Goal: Navigation & Orientation: Find specific page/section

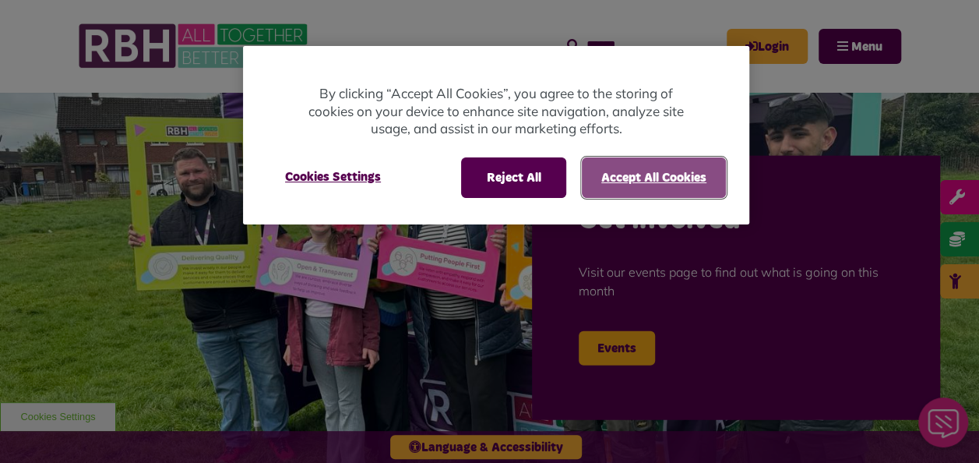
click at [631, 171] on button "Accept All Cookies" at bounding box center [654, 177] width 144 height 40
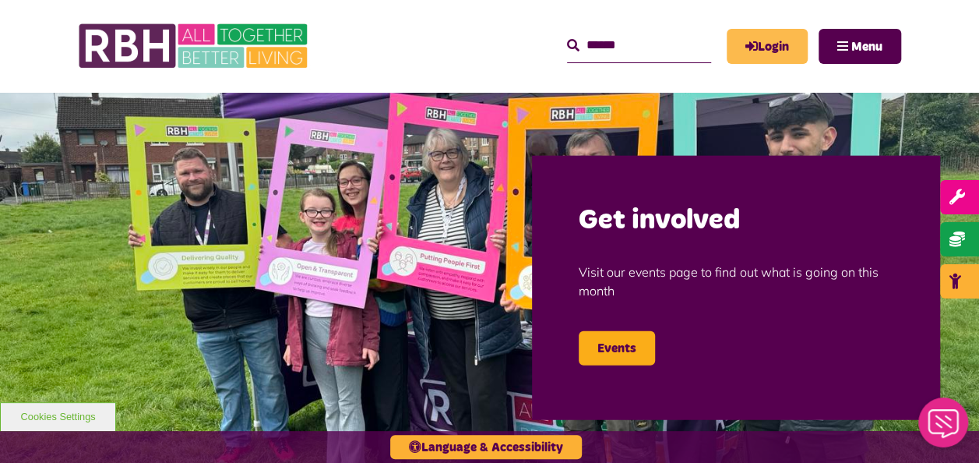
click at [774, 52] on link "Login" at bounding box center [766, 46] width 81 height 35
click at [0, 0] on icon "MyRBH" at bounding box center [0, 0] width 0 height 0
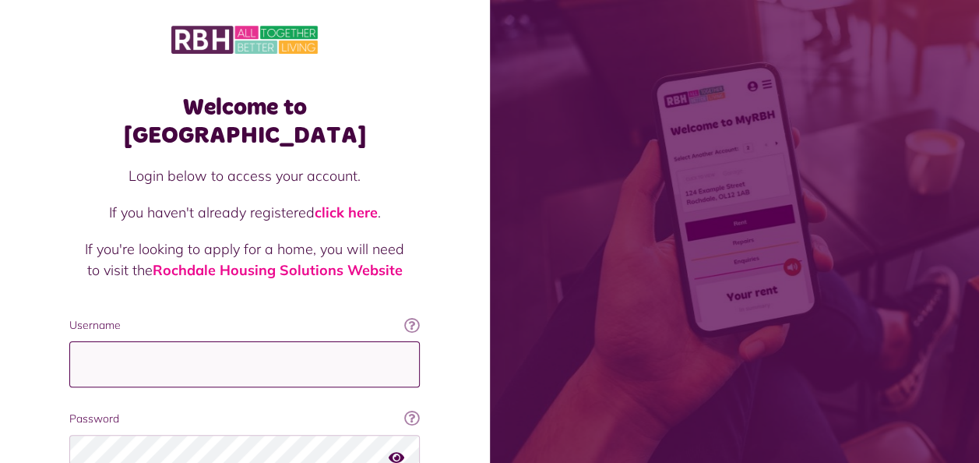
click at [190, 341] on input "Username" at bounding box center [244, 364] width 350 height 46
type input "**********"
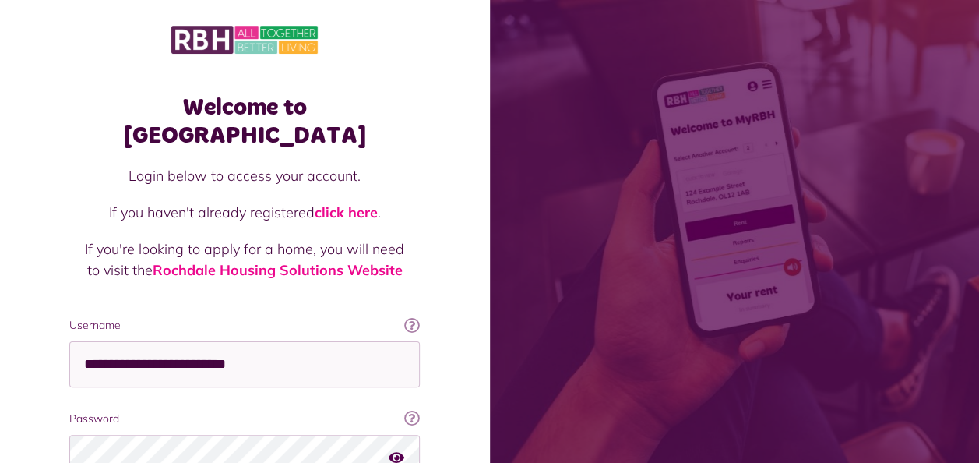
click at [162, 410] on label "Password" at bounding box center [244, 418] width 350 height 16
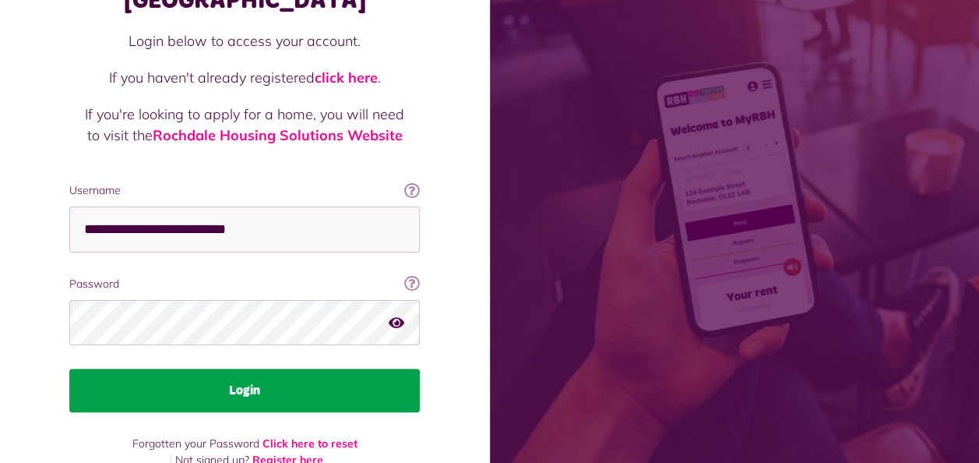
click at [382, 368] on button "Login" at bounding box center [244, 390] width 350 height 44
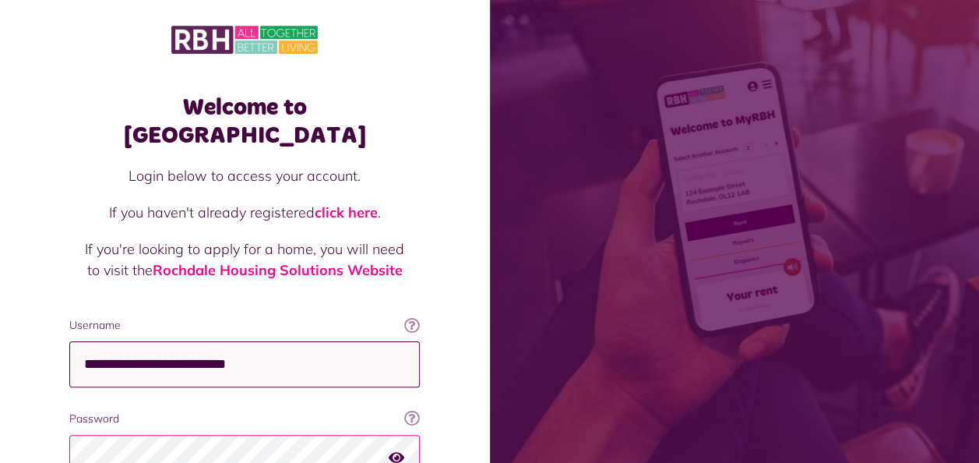
click at [335, 341] on input "**********" at bounding box center [244, 364] width 350 height 46
type input "*"
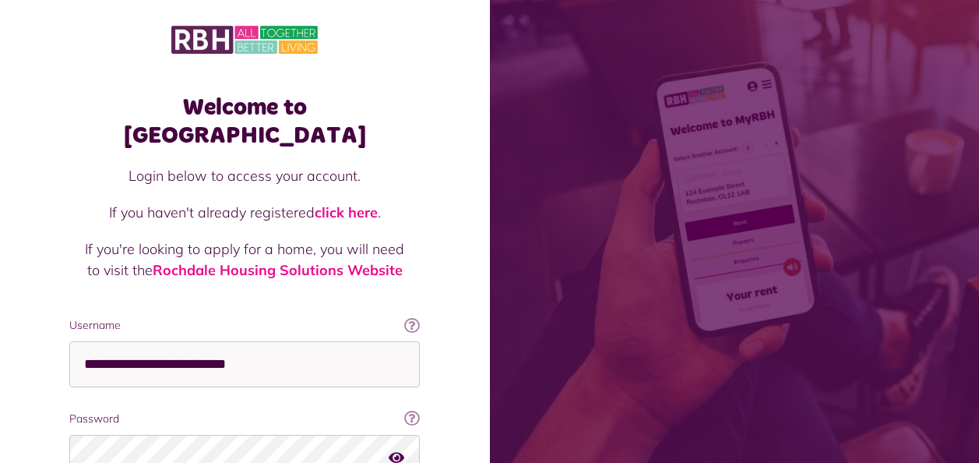
scroll to position [135, 0]
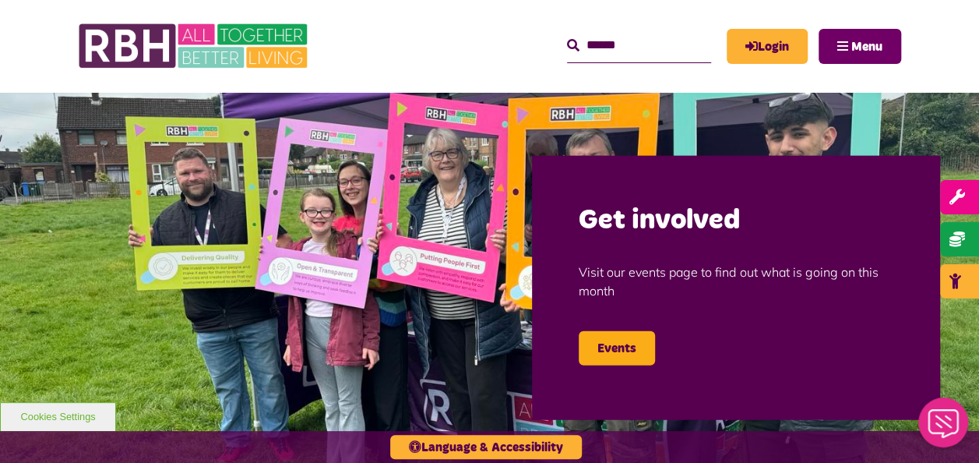
click at [853, 53] on span "Menu" at bounding box center [866, 46] width 31 height 12
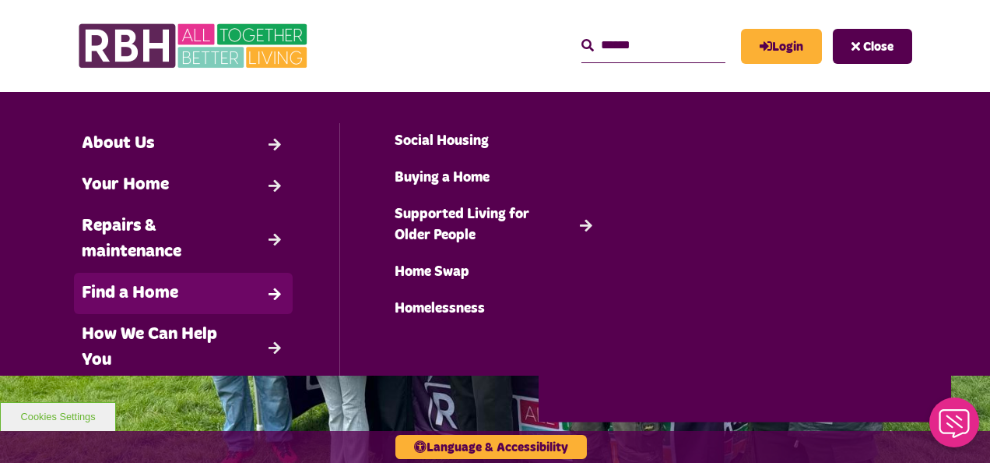
drag, startPoint x: 182, startPoint y: 283, endPoint x: 146, endPoint y: 290, distance: 36.5
click at [146, 290] on link "Find a Home" at bounding box center [183, 293] width 219 height 41
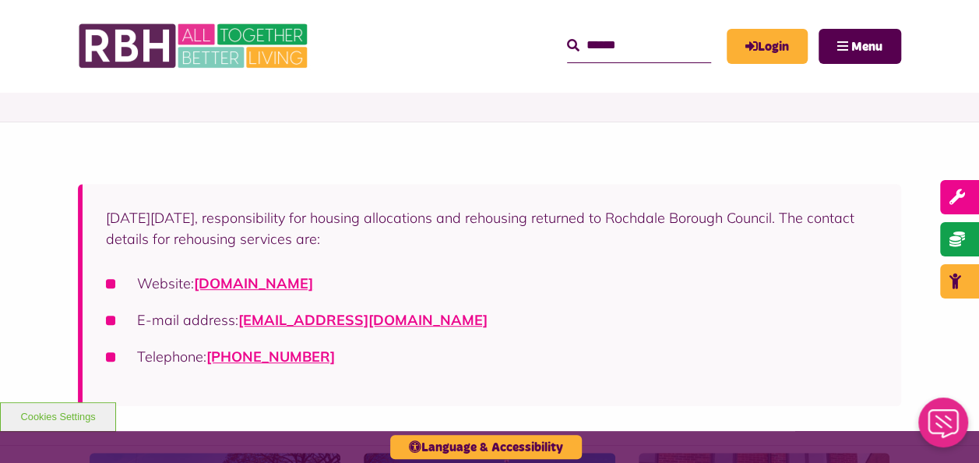
scroll to position [249, 0]
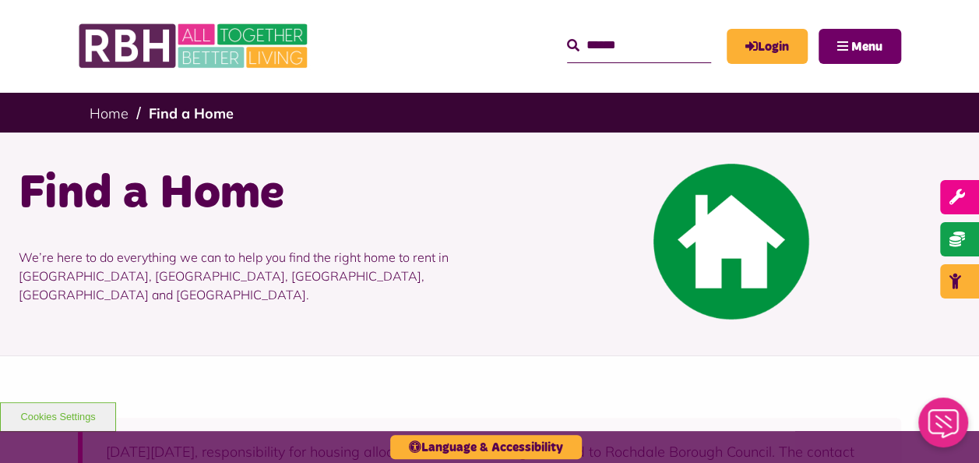
click at [871, 40] on span "Menu" at bounding box center [866, 46] width 31 height 12
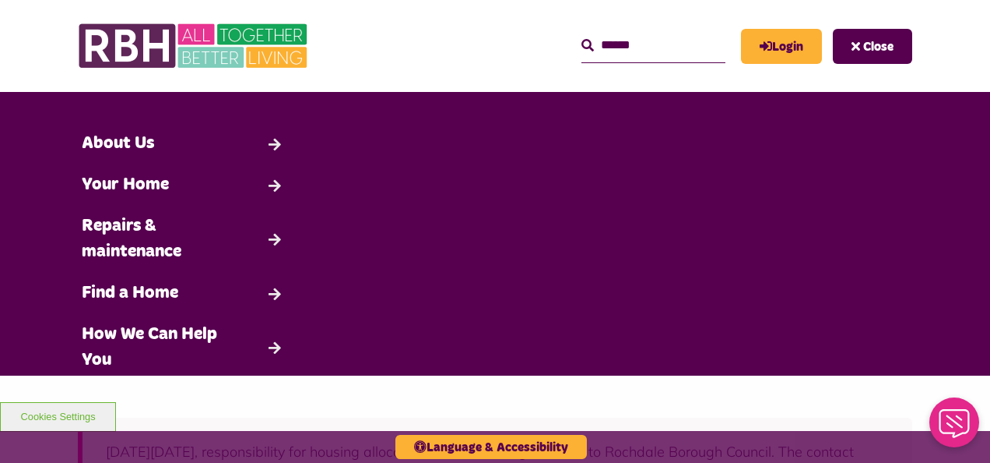
scroll to position [160, 0]
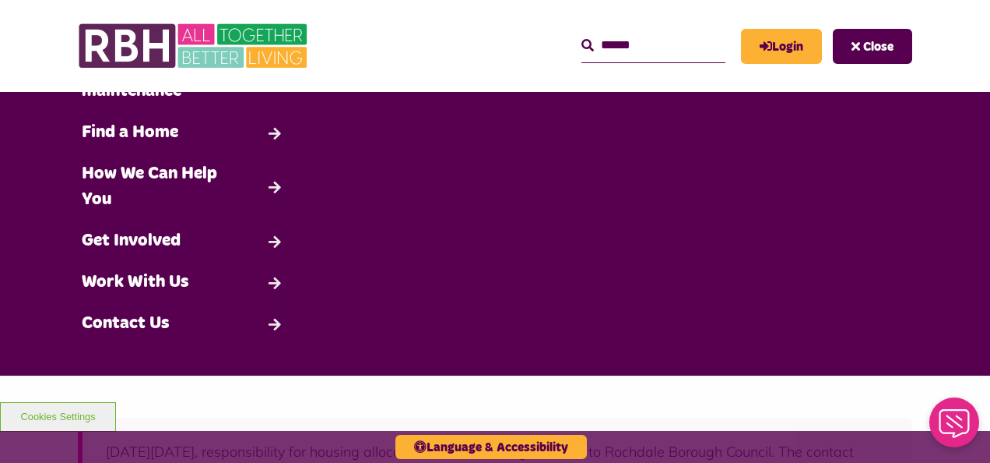
click at [704, 44] on input "Search" at bounding box center [654, 45] width 144 height 33
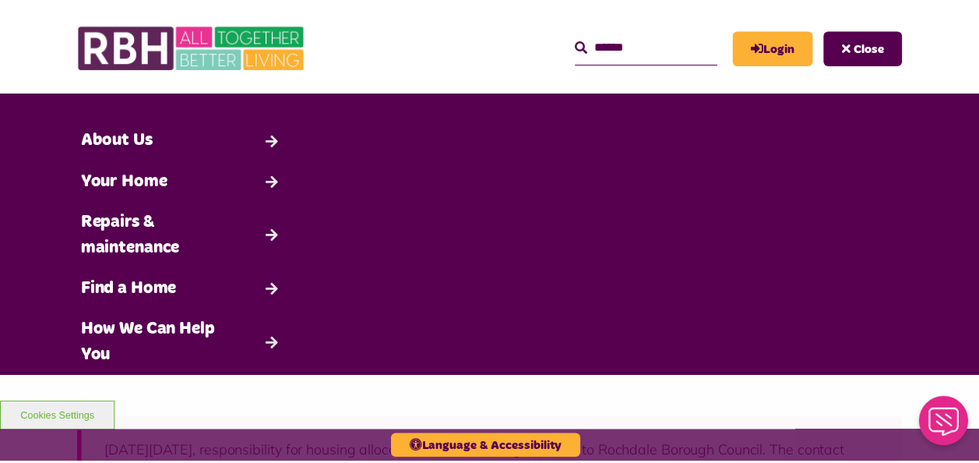
scroll to position [0, 0]
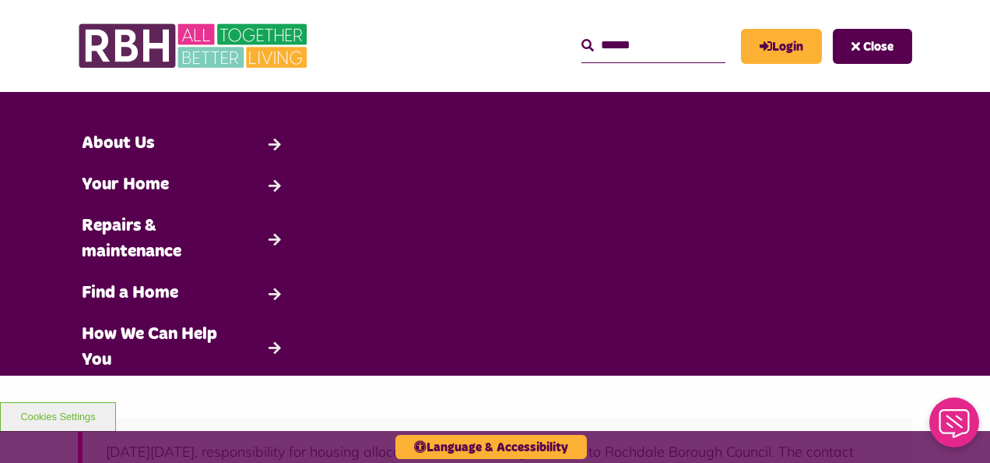
click at [864, 40] on span "Close" at bounding box center [879, 46] width 30 height 12
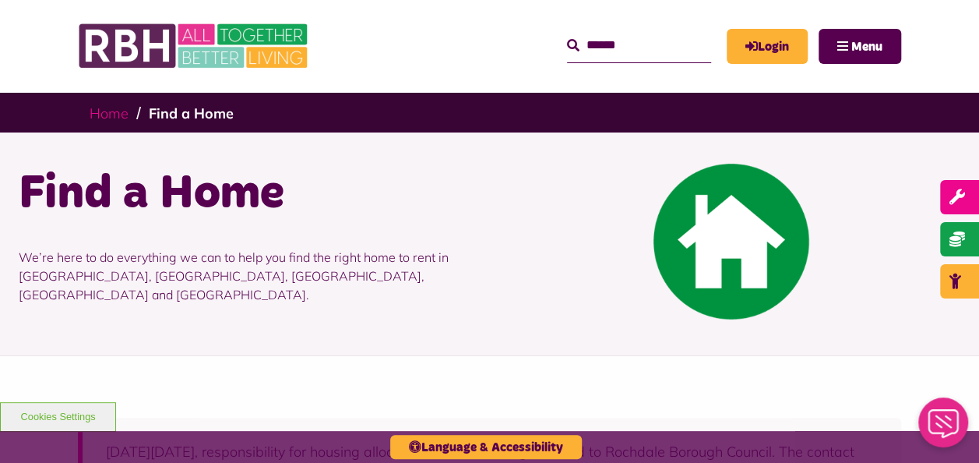
click at [118, 105] on link "Home" at bounding box center [109, 113] width 39 height 18
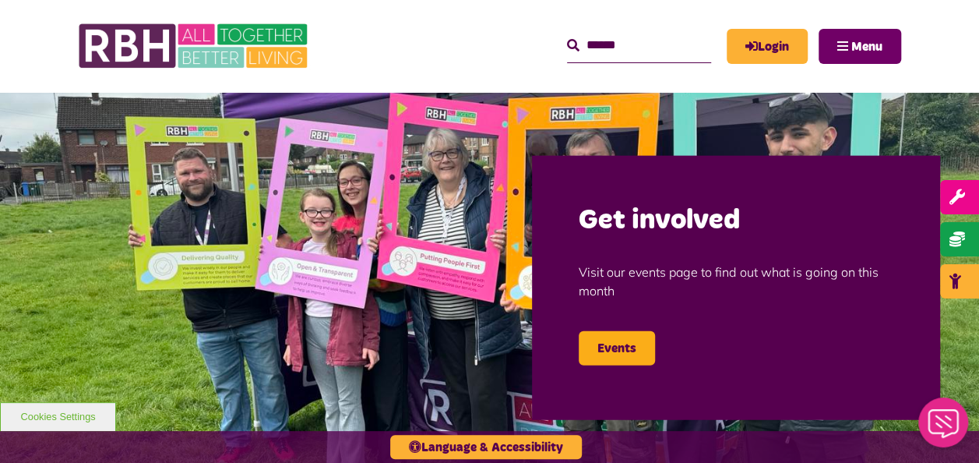
click at [862, 53] on span "Menu" at bounding box center [866, 46] width 31 height 12
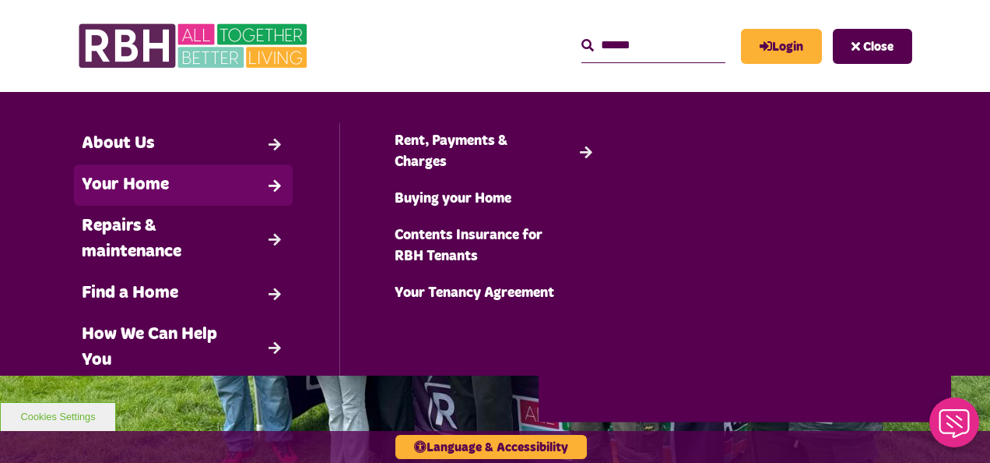
click at [163, 184] on link "Your Home" at bounding box center [183, 184] width 219 height 41
